Goal: Information Seeking & Learning: Learn about a topic

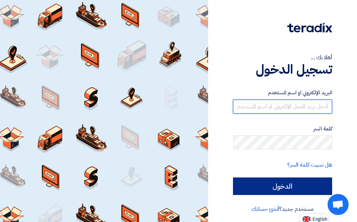
type input "[PERSON_NAME][EMAIL_ADDRESS][DOMAIN_NAME]"
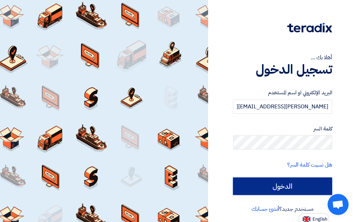
click at [267, 186] on input "الدخول" at bounding box center [282, 186] width 99 height 18
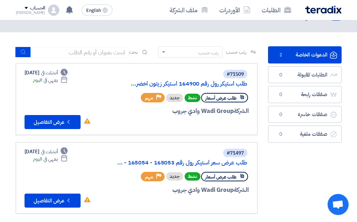
scroll to position [35, 0]
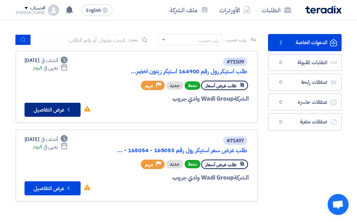
click at [60, 112] on button "Check details عرض التفاصيل" at bounding box center [53, 110] width 56 height 14
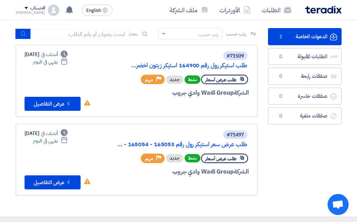
scroll to position [105, 0]
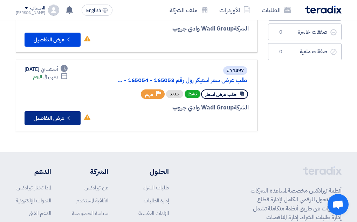
click at [57, 117] on button "Check details عرض التفاصيل" at bounding box center [53, 118] width 56 height 14
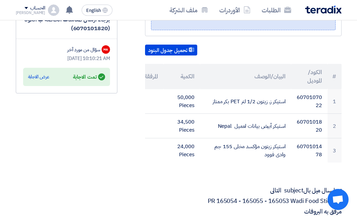
scroll to position [210, 0]
